Goal: Information Seeking & Learning: Learn about a topic

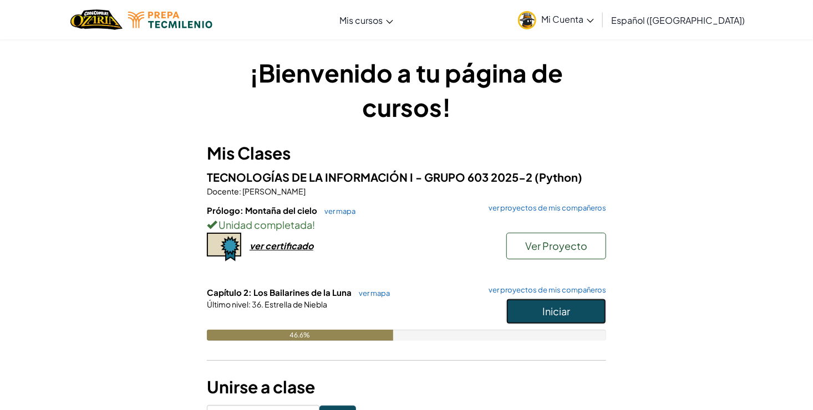
click at [542, 313] on span "Iniciar" at bounding box center [556, 311] width 28 height 13
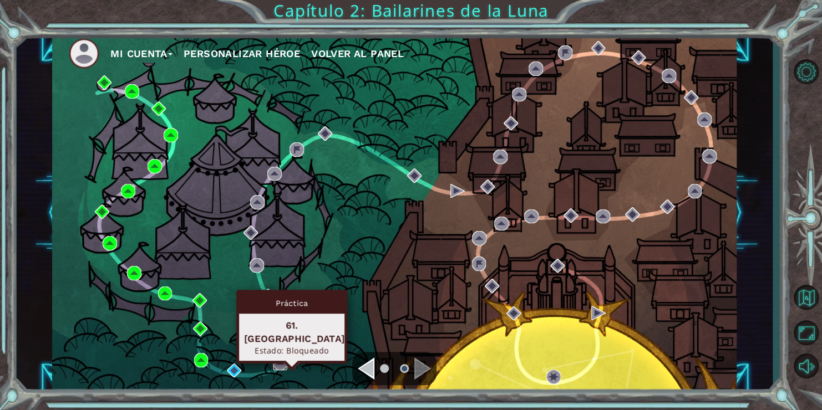
click at [282, 362] on img at bounding box center [280, 363] width 14 height 14
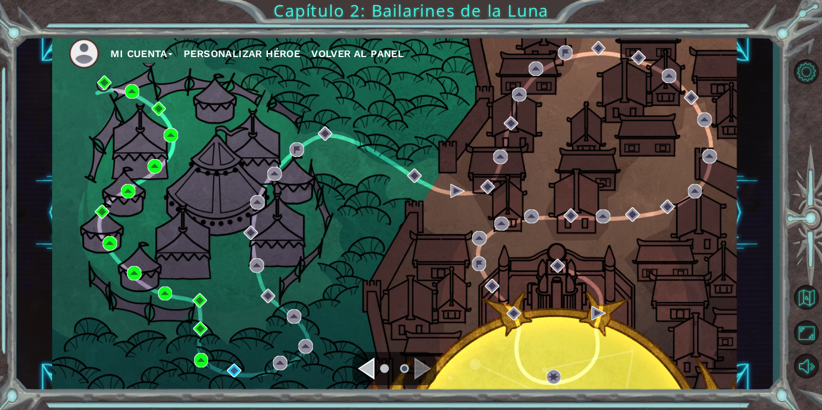
click at [351, 242] on div "Mi Cuenta Personalizar héroe Volver al panel" at bounding box center [394, 213] width 684 height 361
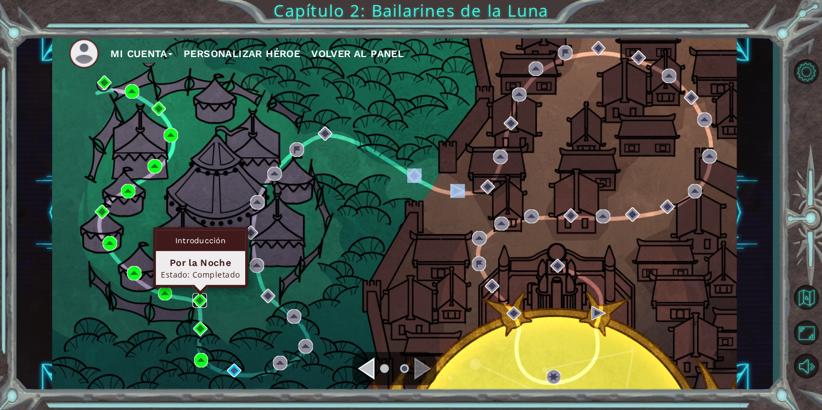
click at [201, 293] on img at bounding box center [199, 300] width 14 height 14
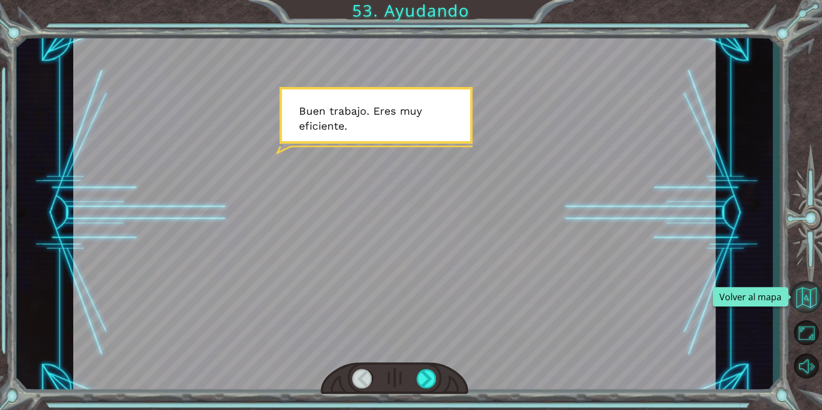
click at [804, 294] on button "Volver al mapa" at bounding box center [806, 297] width 32 height 32
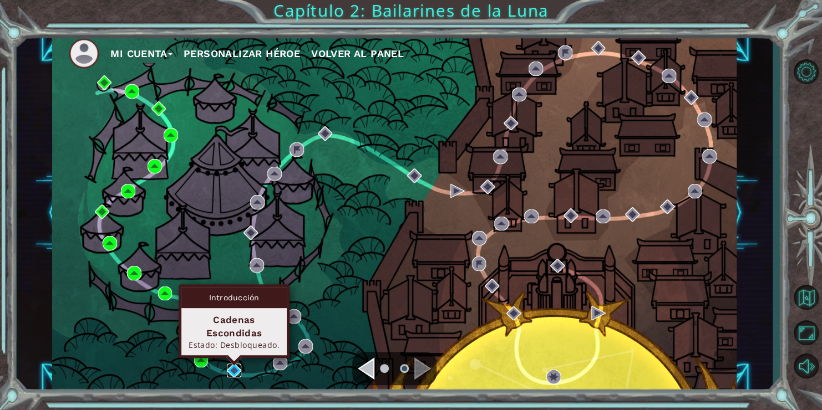
click at [238, 370] on img at bounding box center [234, 371] width 14 height 14
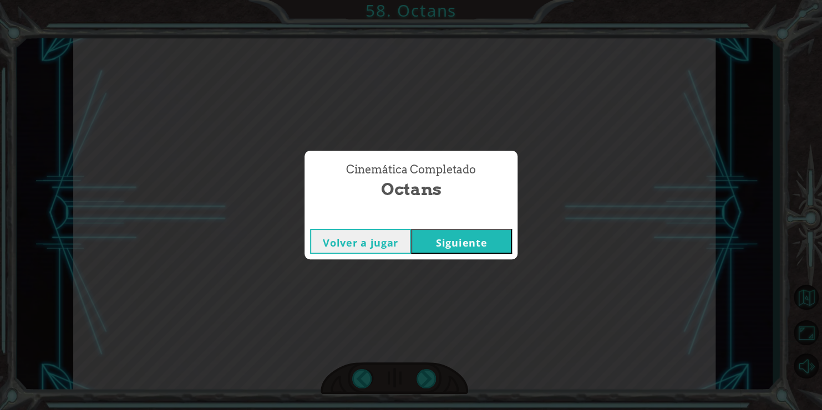
click at [455, 245] on button "Siguiente" at bounding box center [461, 241] width 101 height 25
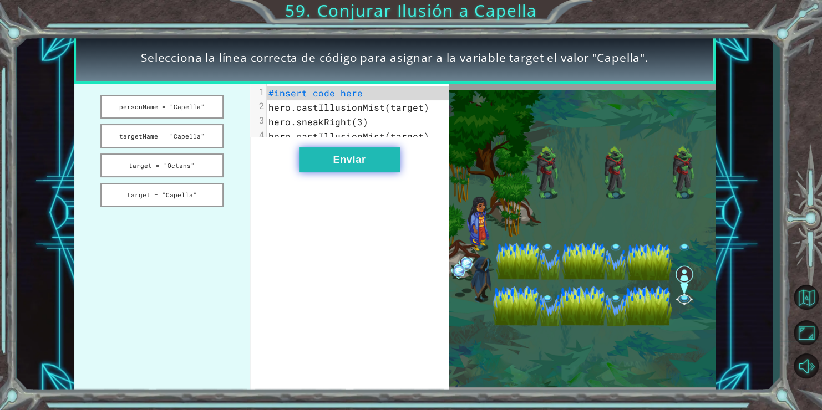
click at [362, 162] on button "Enviar" at bounding box center [349, 160] width 101 height 25
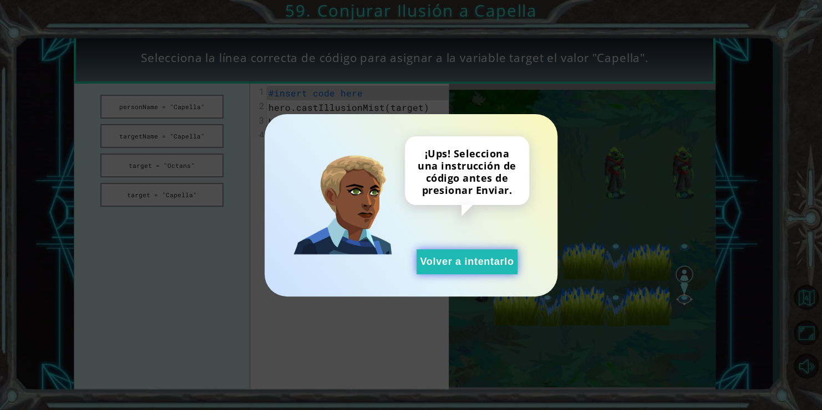
click at [493, 271] on button "Volver a intentarlo" at bounding box center [467, 262] width 101 height 25
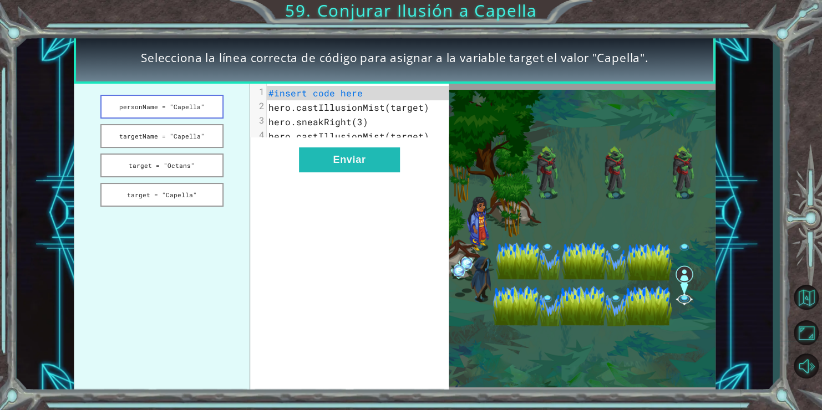
click at [189, 110] on button "personName = "Capella"" at bounding box center [161, 107] width 123 height 24
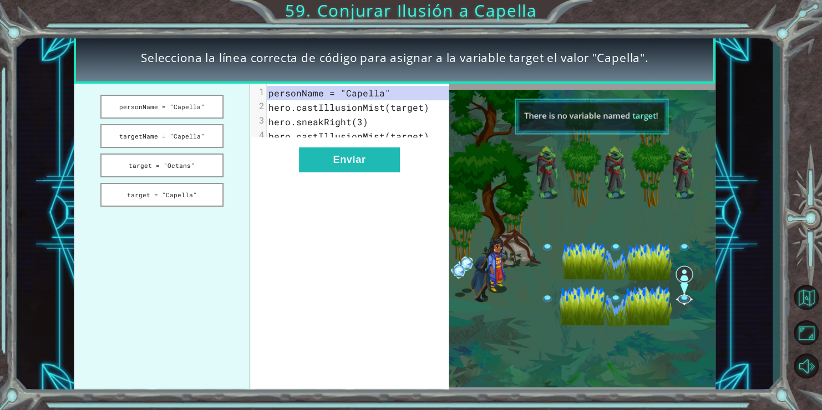
click at [293, 159] on div "xxxxxxxxxx 4 1 personName = "Capella" 2 hero.castIllusionMist(target) 3 hero.sn…" at bounding box center [349, 239] width 198 height 310
click at [302, 164] on button "Enviar" at bounding box center [349, 160] width 101 height 25
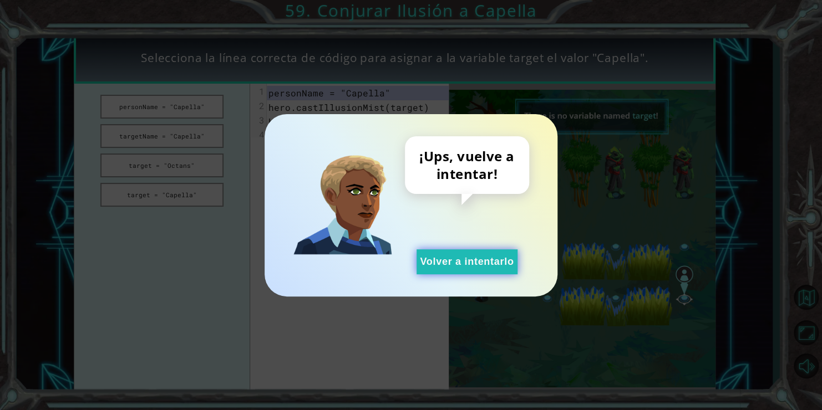
click at [459, 272] on button "Volver a intentarlo" at bounding box center [467, 262] width 101 height 25
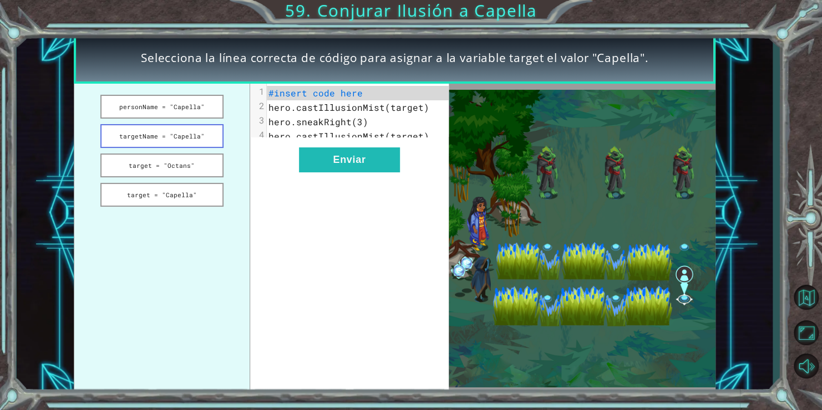
click at [160, 136] on button "targetName = "Capella"" at bounding box center [161, 136] width 123 height 24
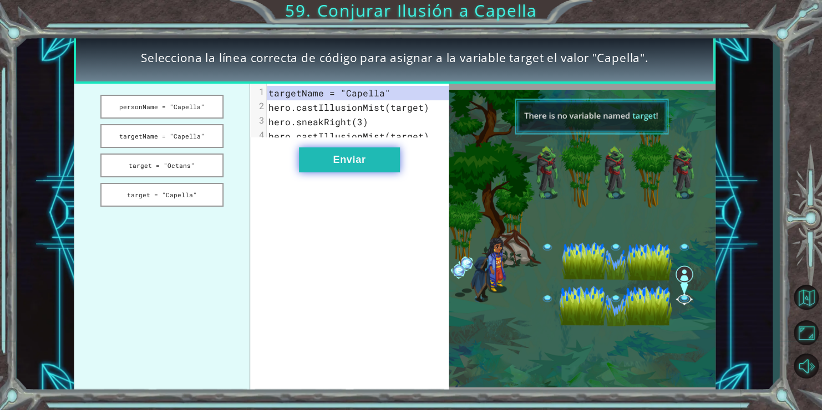
click at [316, 172] on button "Enviar" at bounding box center [349, 160] width 101 height 25
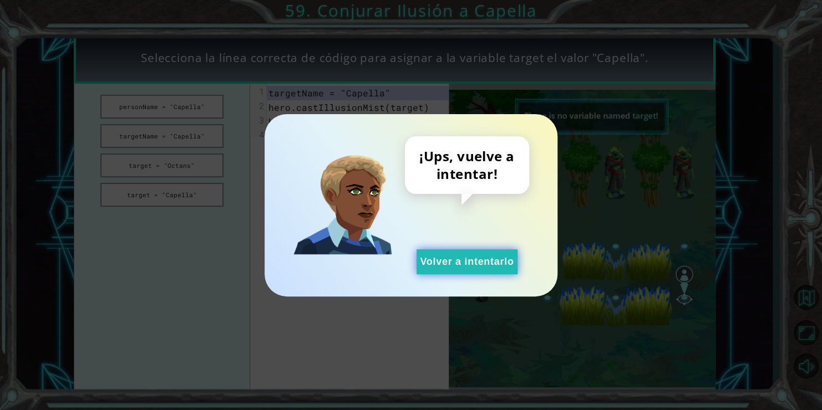
click at [438, 271] on button "Volver a intentarlo" at bounding box center [467, 262] width 101 height 25
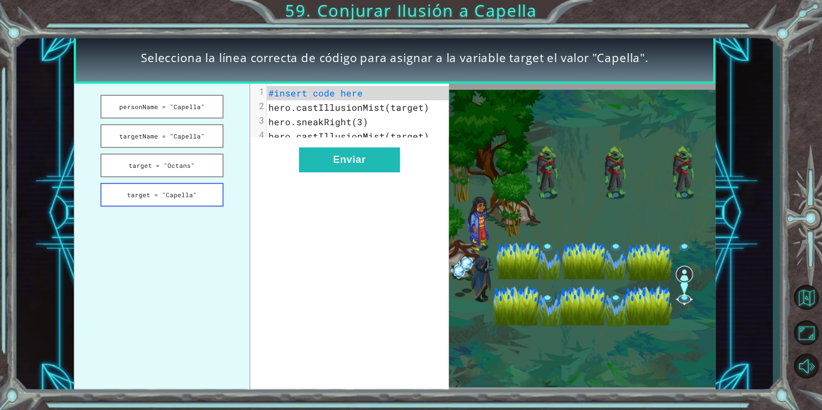
click at [188, 191] on button "target = "Capella"" at bounding box center [161, 195] width 123 height 24
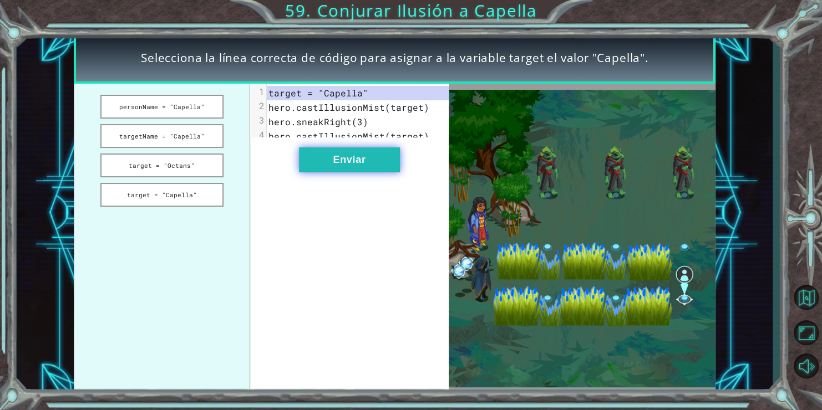
click at [318, 169] on button "Enviar" at bounding box center [349, 160] width 101 height 25
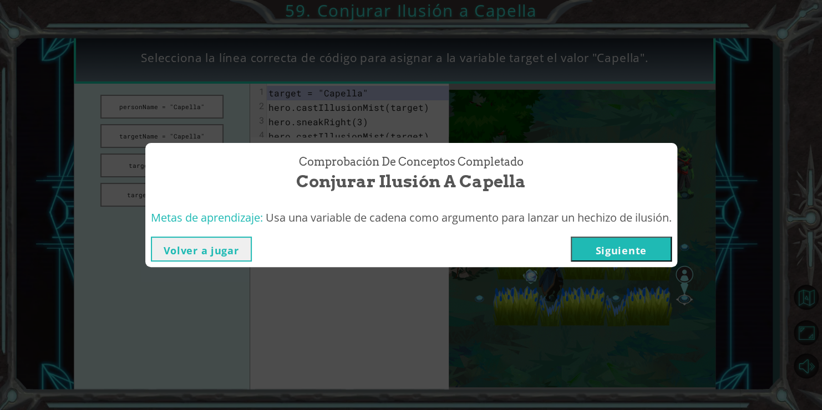
click at [621, 250] on button "Siguiente" at bounding box center [621, 249] width 101 height 25
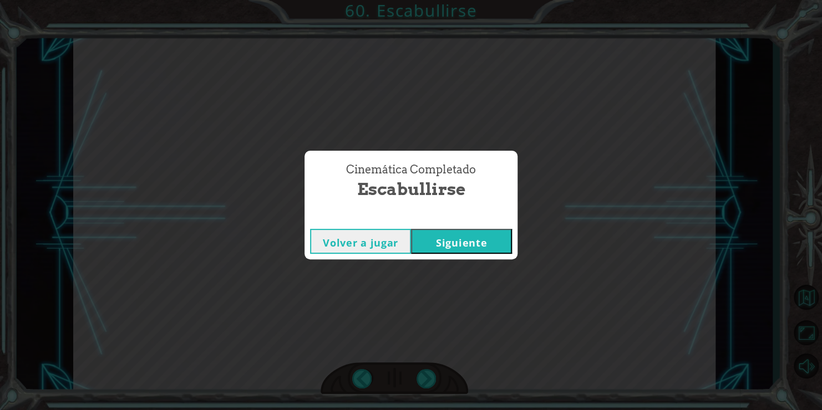
drag, startPoint x: 444, startPoint y: 233, endPoint x: 427, endPoint y: 245, distance: 20.8
click at [427, 245] on button "Siguiente" at bounding box center [461, 241] width 101 height 25
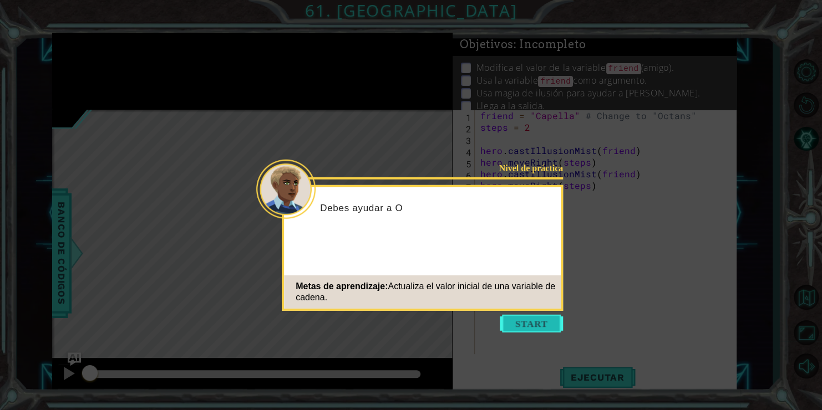
click at [519, 325] on button "Start" at bounding box center [531, 324] width 63 height 18
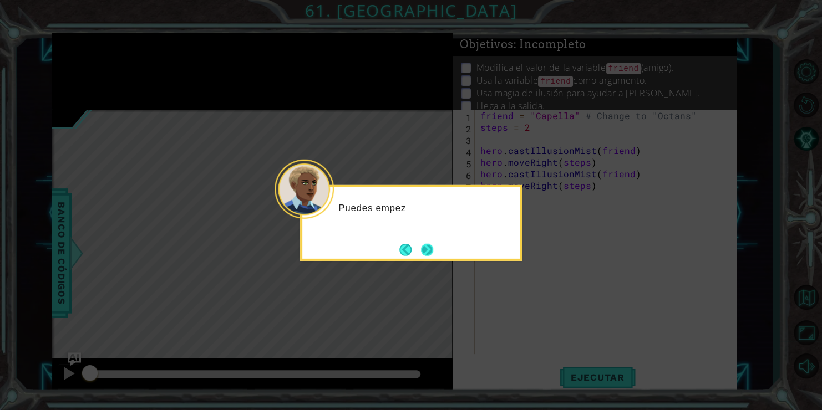
click at [427, 248] on button "Next" at bounding box center [427, 250] width 21 height 21
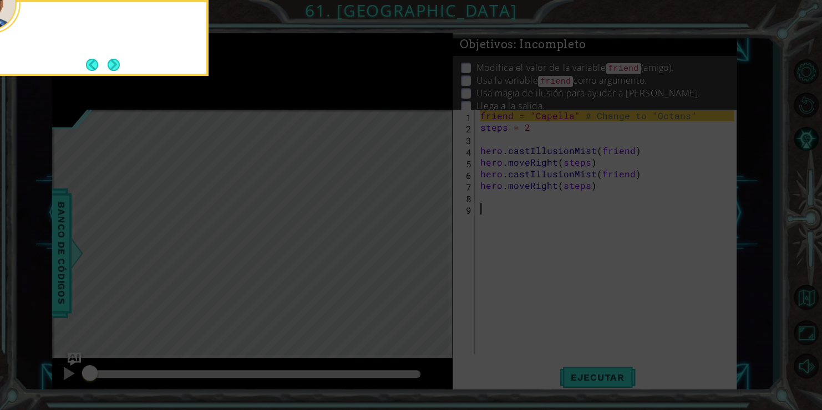
click at [427, 248] on icon at bounding box center [411, 62] width 822 height 698
click at [116, 64] on button "Next" at bounding box center [114, 65] width 14 height 14
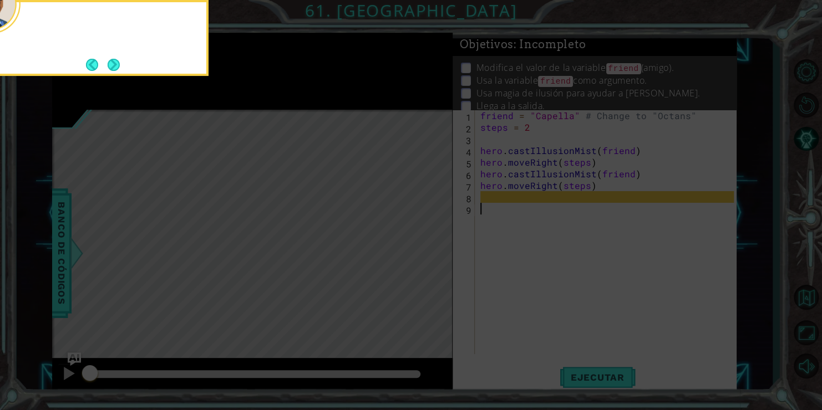
click at [116, 64] on button "Next" at bounding box center [113, 64] width 13 height 13
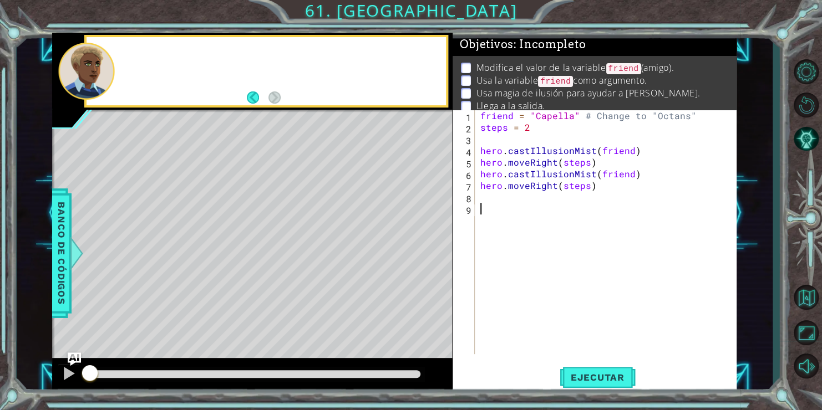
click at [116, 64] on div at bounding box center [280, 71] width 331 height 27
click at [596, 370] on button "Ejecutar" at bounding box center [598, 377] width 76 height 28
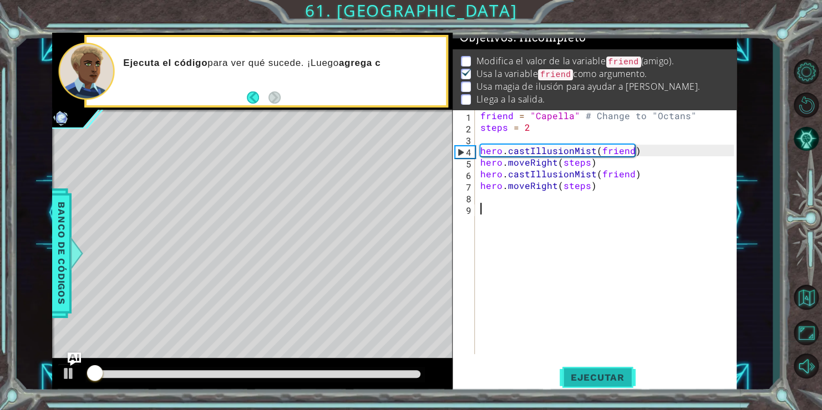
scroll to position [11, 0]
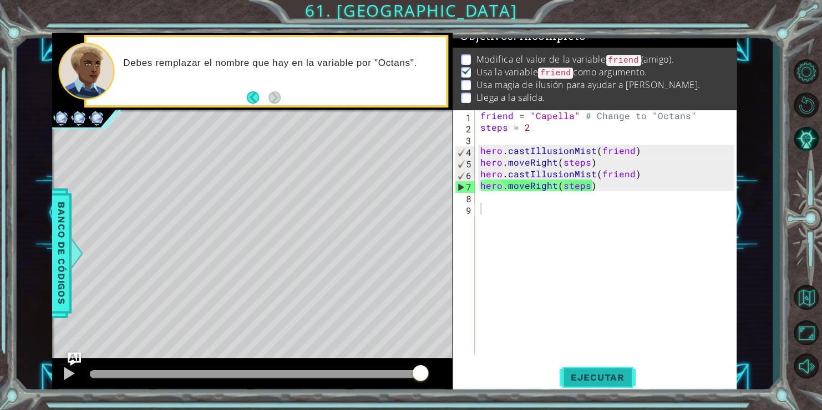
click at [597, 375] on span "Ejecutar" at bounding box center [598, 377] width 76 height 11
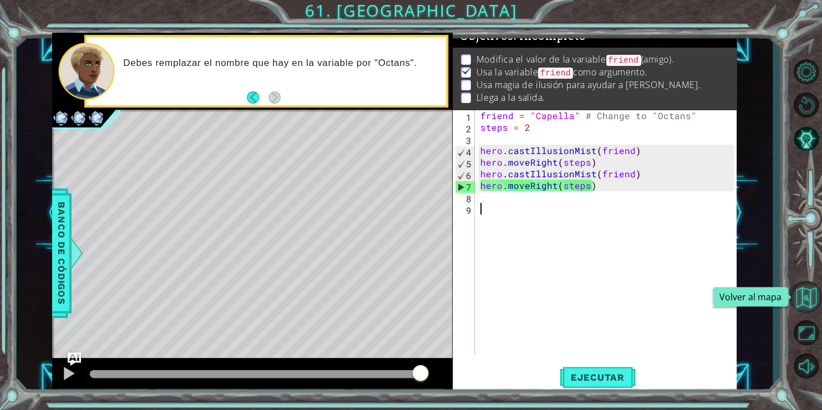
click at [806, 304] on button "Volver al mapa" at bounding box center [806, 297] width 32 height 32
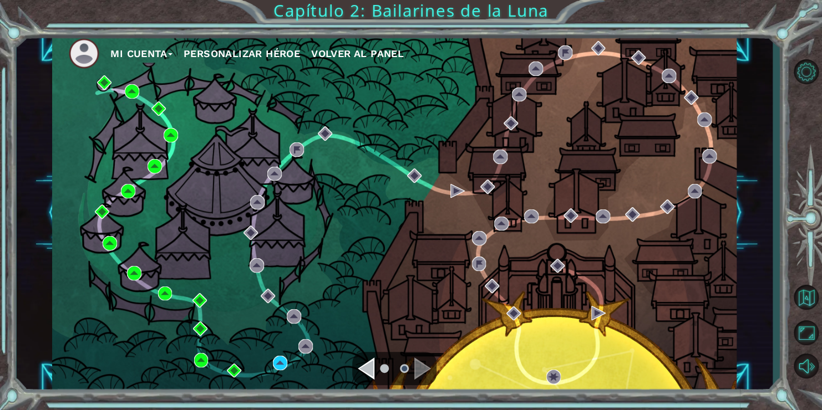
click at [125, 51] on button "Mi Cuenta" at bounding box center [141, 53] width 62 height 17
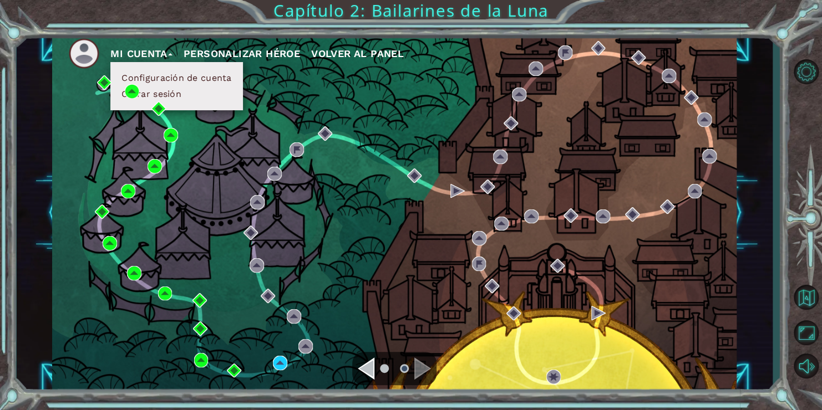
click at [185, 76] on button "Configuración de cuenta" at bounding box center [176, 78] width 116 height 12
